Goal: Information Seeking & Learning: Learn about a topic

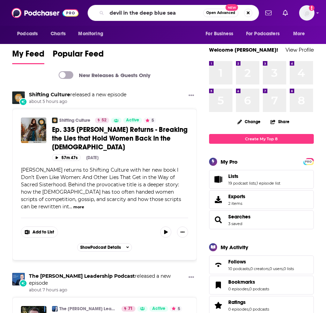
type input "devil in the deep blue sea"
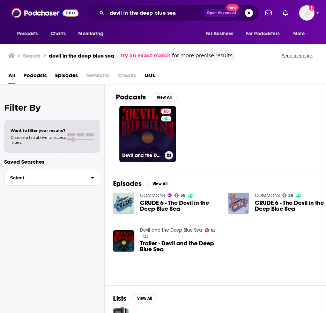
click at [139, 132] on link "65 Devil and the Deep Blue Sea" at bounding box center [147, 134] width 56 height 56
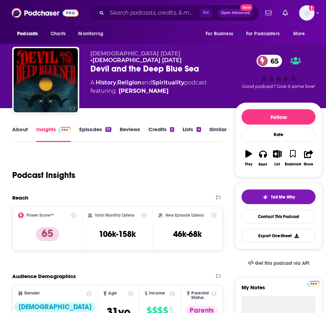
click at [24, 134] on link "About" at bounding box center [20, 134] width 16 height 16
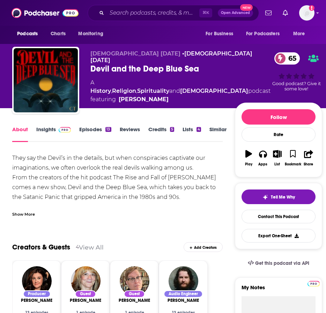
click at [51, 132] on link "Insights" at bounding box center [53, 134] width 35 height 16
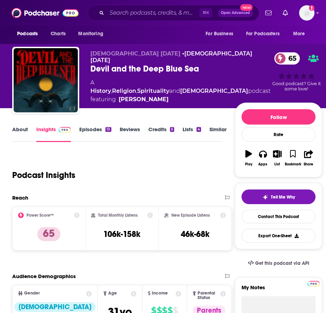
click at [22, 131] on link "About" at bounding box center [20, 134] width 16 height 16
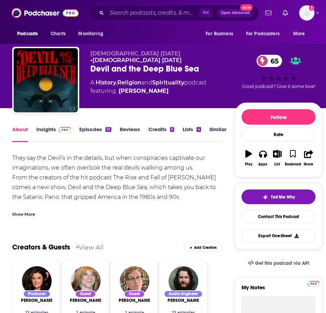
click at [53, 132] on link "Insights" at bounding box center [53, 134] width 35 height 16
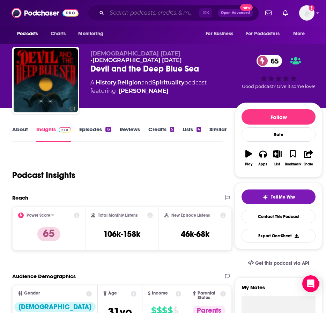
click at [148, 12] on input "Search podcasts, credits, & more..." at bounding box center [153, 12] width 92 height 11
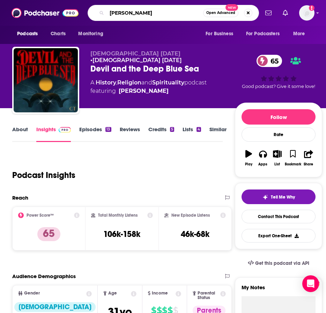
type input "[PERSON_NAME]"
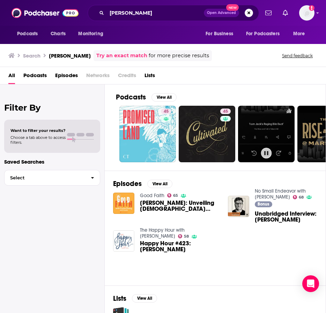
click at [128, 185] on h2 "Episodes" at bounding box center [127, 183] width 29 height 9
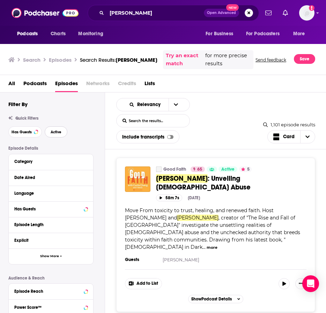
click at [53, 132] on span "Active" at bounding box center [56, 132] width 11 height 4
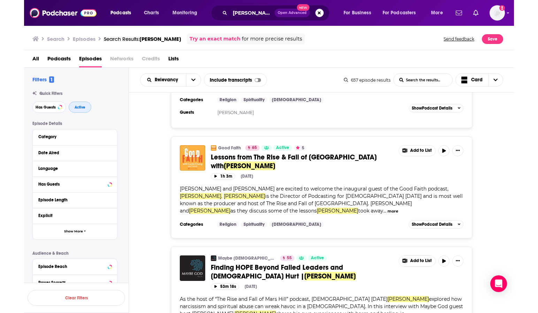
scroll to position [1241, 0]
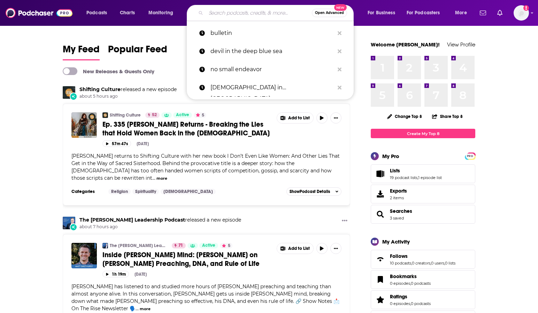
click at [236, 13] on input "Search podcasts, credits, & more..." at bounding box center [259, 12] width 106 height 11
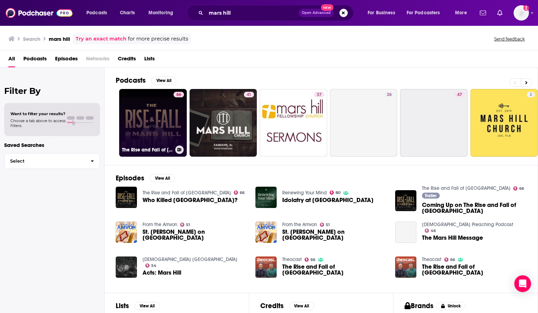
click at [162, 117] on link "66 The Rise and Fall of Mars Hill" at bounding box center [153, 123] width 68 height 68
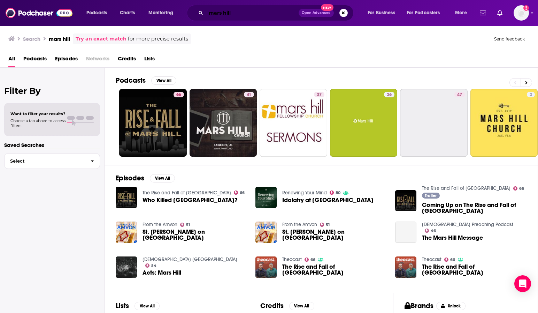
click at [235, 16] on input "mars hill" at bounding box center [252, 12] width 93 height 11
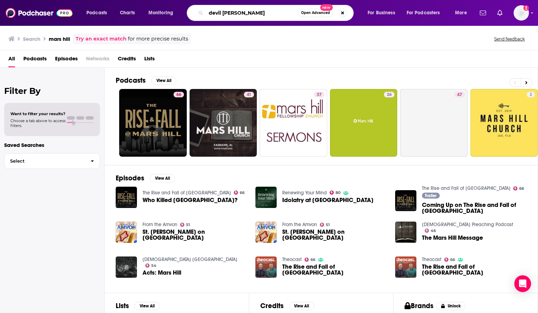
type input "devil mike cosper"
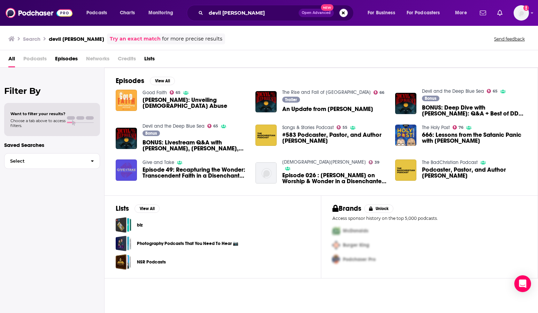
click at [163, 125] on link "Devil and the Deep Blue Sea" at bounding box center [174, 126] width 62 height 6
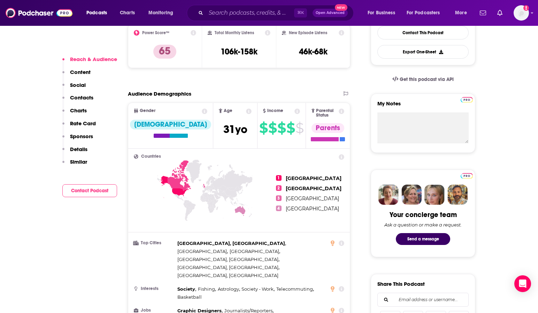
scroll to position [201, 0]
